Goal: Task Accomplishment & Management: Complete application form

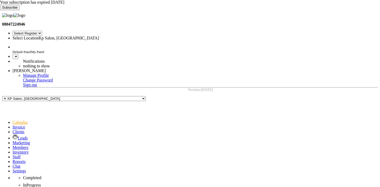
select select "en"
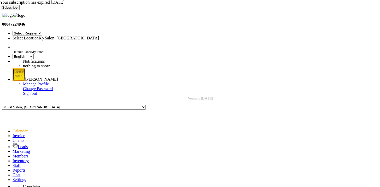
select select "29"
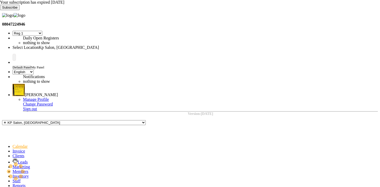
click at [376, 7] on div "Your subscription has expired [DATE] Subscribe" at bounding box center [190, 5] width 380 height 10
click at [0, 10] on icon at bounding box center [0, 10] width 0 height 0
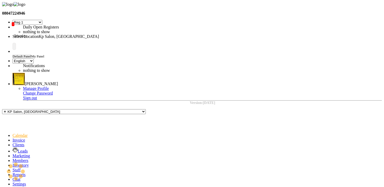
click at [13, 138] on span at bounding box center [13, 140] width 0 height 4
select select "service"
type input "955988"
type input "0960"
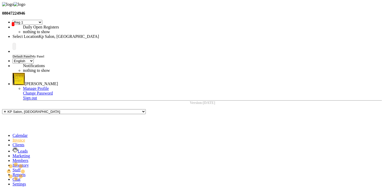
select select "554"
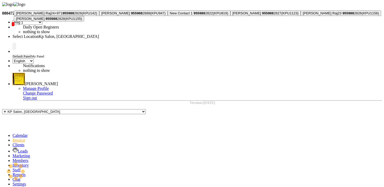
click at [57, 21] on span "955988" at bounding box center [51, 19] width 12 height 4
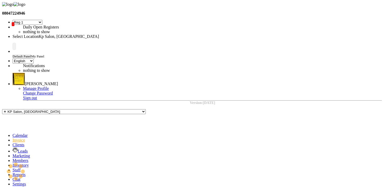
type input "9559882828"
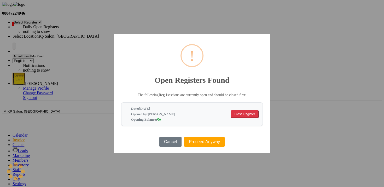
select select "19: Object"
click at [216, 144] on button "Proceed Anyway" at bounding box center [204, 142] width 40 height 10
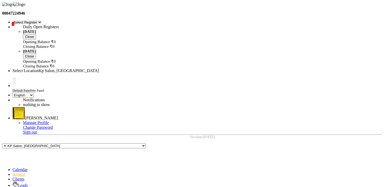
type textarea "123"
select select "1019"
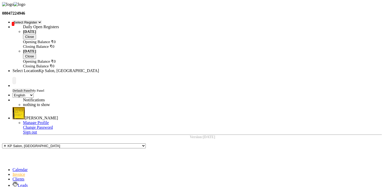
checkbox input "false"
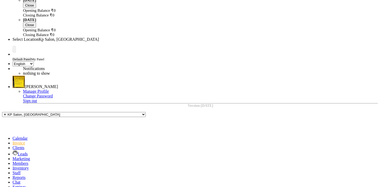
scroll to position [41, 0]
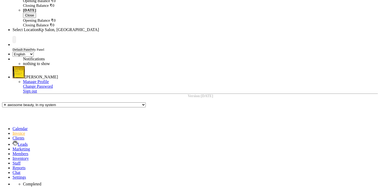
type input "h"
type input "service9"
checkbox input "false"
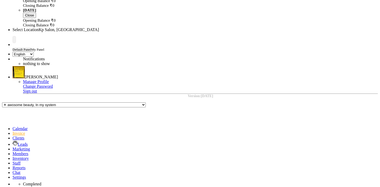
select select "3"
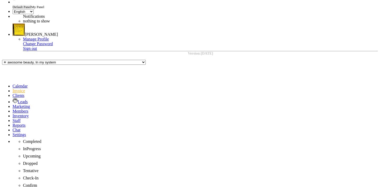
scroll to position [94, 0]
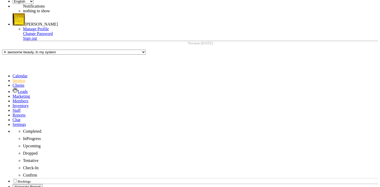
checkbox input "false"
drag, startPoint x: 291, startPoint y: 177, endPoint x: 294, endPoint y: 172, distance: 6.0
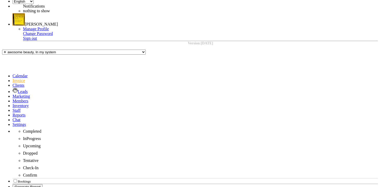
checkbox input "false"
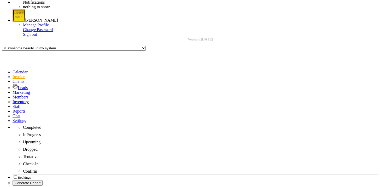
scroll to position [104, 0]
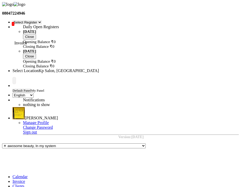
click at [13, 179] on icon at bounding box center [13, 181] width 0 height 4
select select "service"
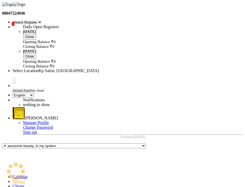
type input "0961"
select select "554"
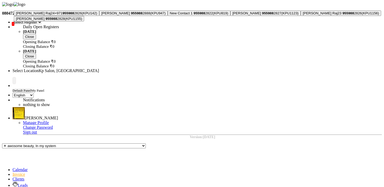
click at [45, 21] on span "[PERSON_NAME]" at bounding box center [30, 19] width 29 height 4
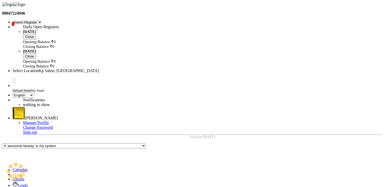
type input "9559882828"
select select "1019"
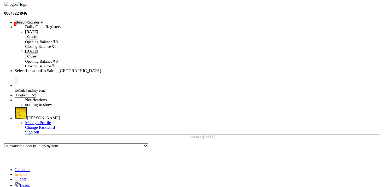
scroll to position [1, 0]
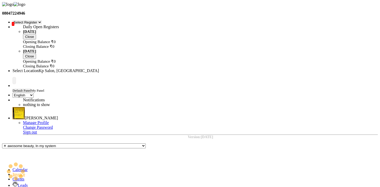
select select "19: Object"
type input "service9"
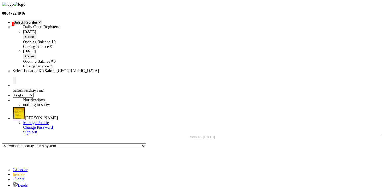
checkbox input "false"
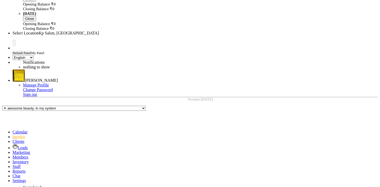
scroll to position [41, 0]
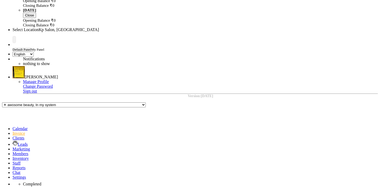
type textarea "as"
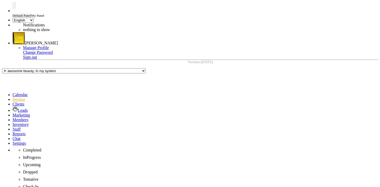
scroll to position [82, 0]
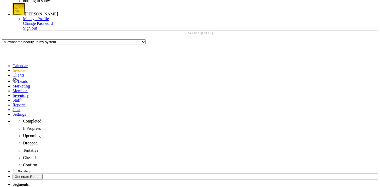
scroll to position [104, 0]
checkbox input "false"
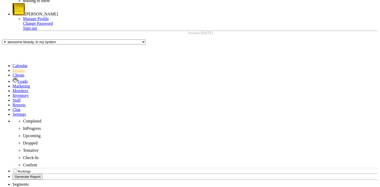
checkbox input "false"
